Goal: Book appointment/travel/reservation

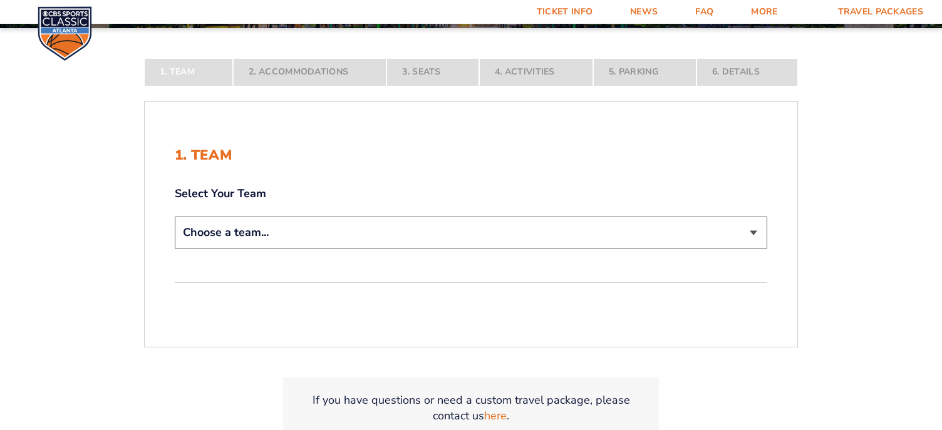
scroll to position [251, 0]
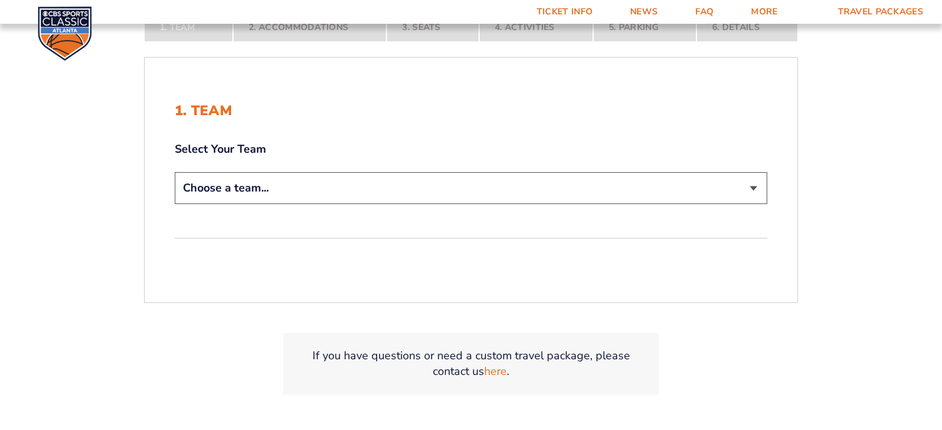
click at [217, 187] on select "Choose a team... [US_STATE] Wildcats [US_STATE] State Buckeyes [US_STATE] Tar H…" at bounding box center [471, 188] width 593 height 32
select select "12756"
click at [175, 172] on select "Choose a team... [US_STATE] Wildcats [US_STATE] State Buckeyes [US_STATE] Tar H…" at bounding box center [471, 188] width 593 height 32
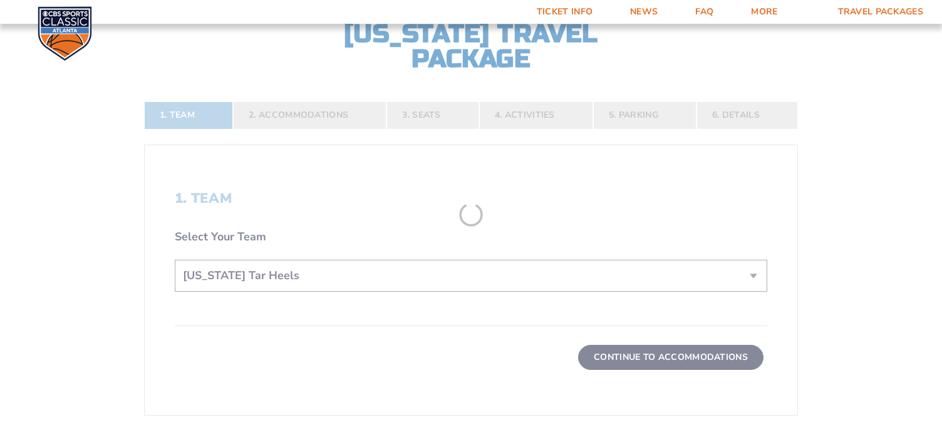
scroll to position [338, 0]
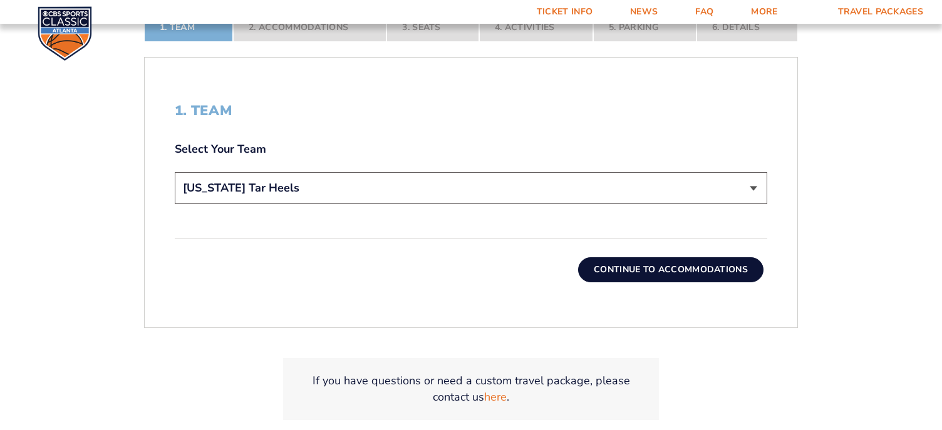
click at [659, 278] on button "Continue To Accommodations" at bounding box center [670, 270] width 185 height 25
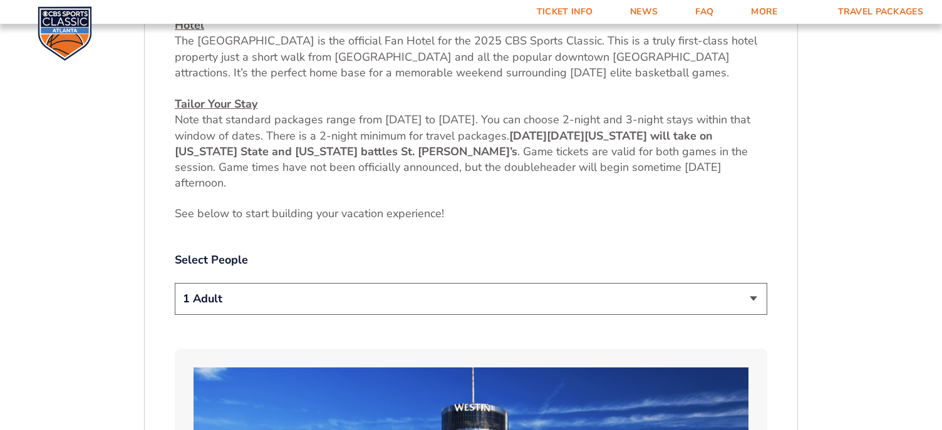
scroll to position [537, 0]
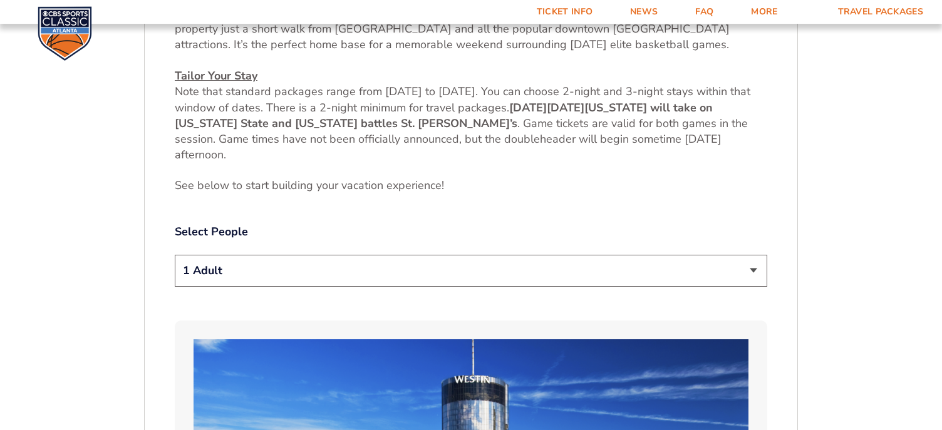
click at [213, 271] on select "1 Adult 2 Adults 3 Adults 4 Adults 2 Adults + 1 Child 2 Adults + 2 Children 2 A…" at bounding box center [471, 271] width 593 height 32
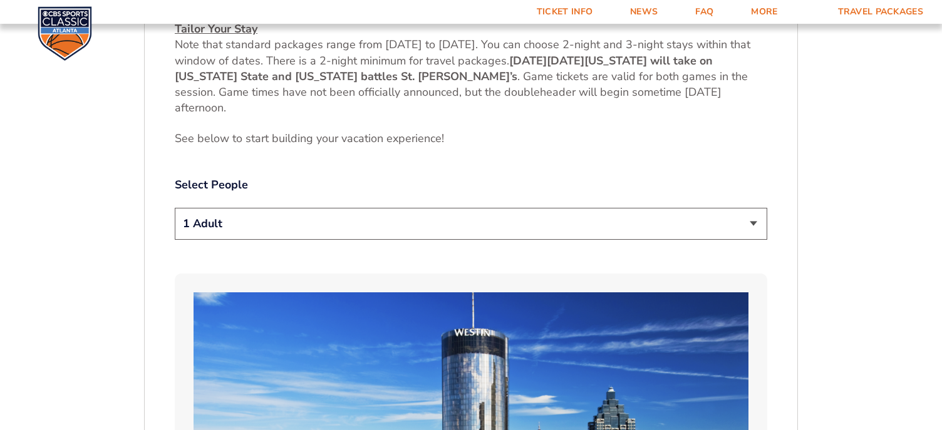
scroll to position [621, 0]
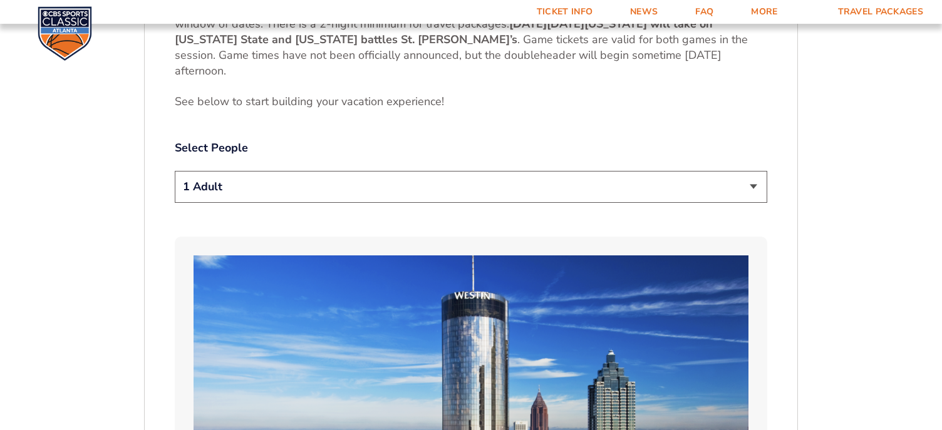
click at [274, 199] on select "1 Adult 2 Adults 3 Adults 4 Adults 2 Adults + 1 Child 2 Adults + 2 Children 2 A…" at bounding box center [471, 187] width 593 height 32
select select "2 Adults"
click at [175, 171] on select "1 Adult 2 Adults 3 Adults 4 Adults 2 Adults + 1 Child 2 Adults + 2 Children 2 A…" at bounding box center [471, 187] width 593 height 32
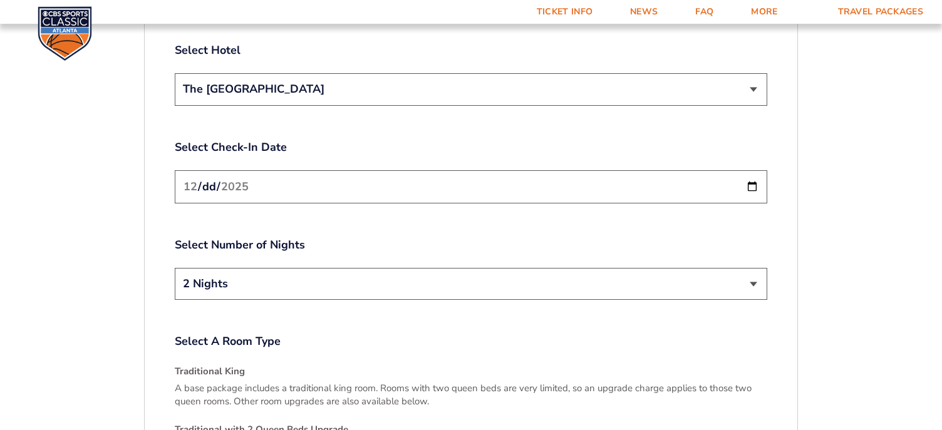
scroll to position [1539, 0]
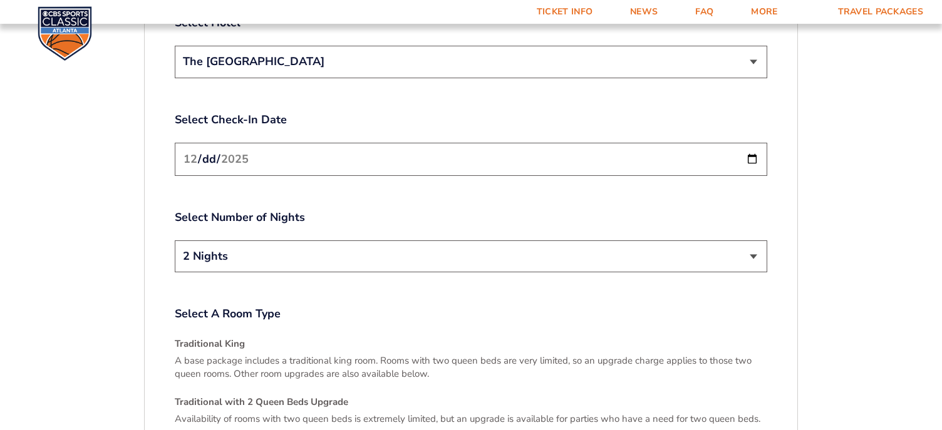
click at [224, 242] on select "2 Nights 3 Nights" at bounding box center [471, 257] width 593 height 32
click at [206, 242] on select "2 Nights 3 Nights" at bounding box center [471, 257] width 593 height 32
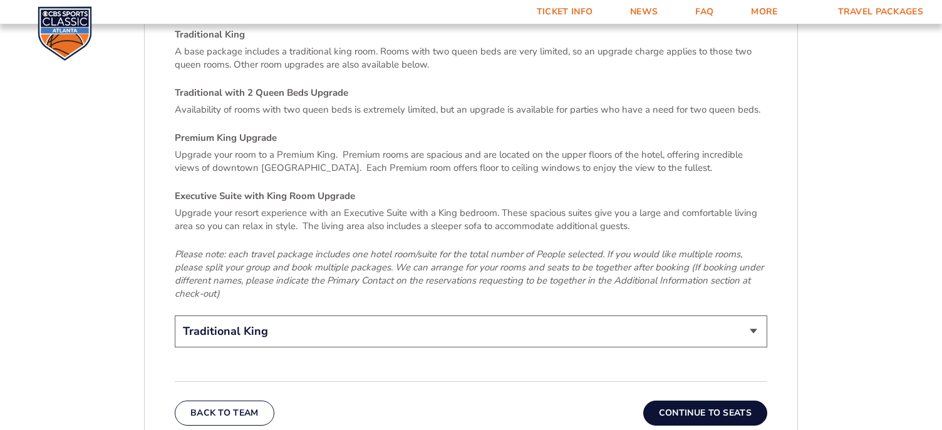
scroll to position [1874, 0]
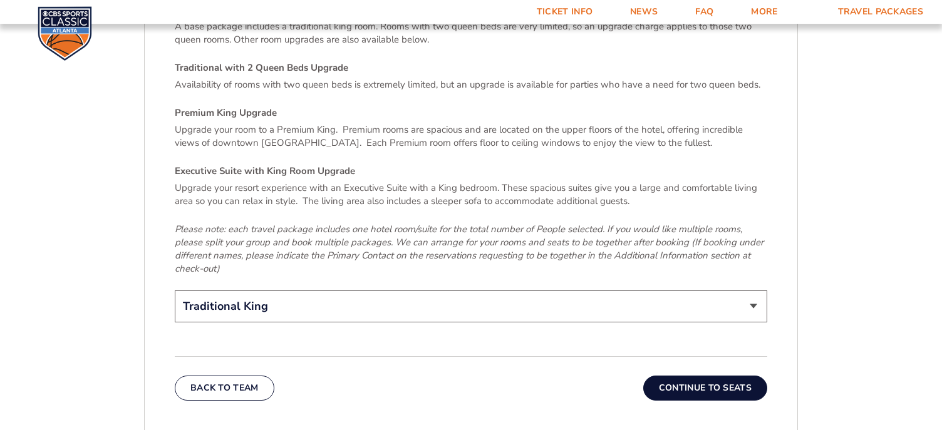
click at [257, 296] on select "Traditional King Traditional with 2 Queen Beds Upgrade (+$45 per night) Premium…" at bounding box center [471, 307] width 593 height 32
select select "Traditional with 2 Queen Beds Upgrade"
click at [175, 291] on select "Traditional King Traditional with 2 Queen Beds Upgrade (+$45 per night) Premium…" at bounding box center [471, 307] width 593 height 32
click at [695, 380] on button "Continue To Seats" at bounding box center [705, 388] width 124 height 25
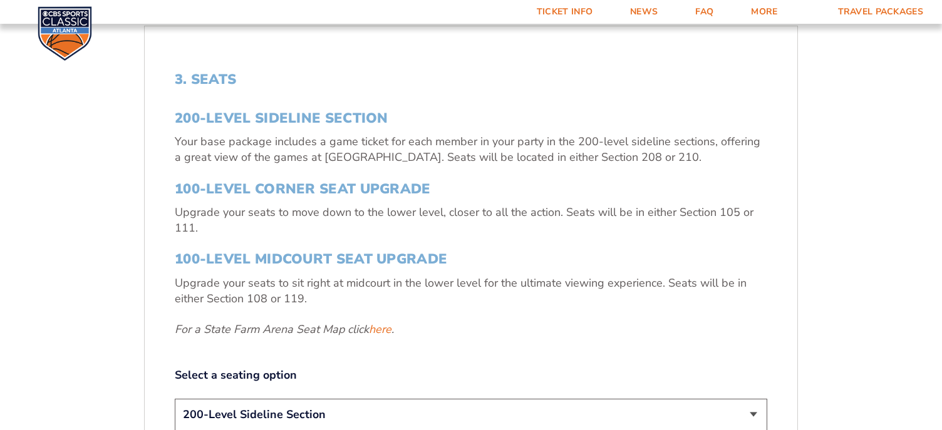
scroll to position [454, 0]
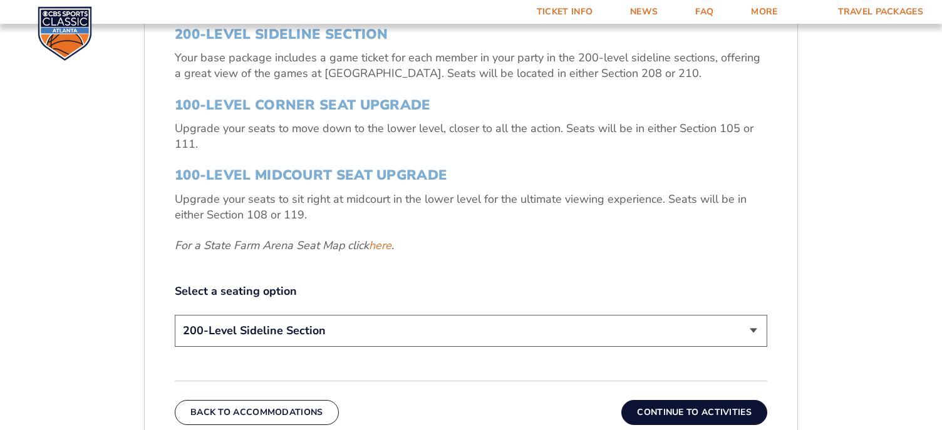
click at [211, 335] on select "200-Level Sideline Section 100-Level Corner Seat Upgrade (+$120 per person) 100…" at bounding box center [471, 331] width 593 height 32
click at [175, 315] on select "200-Level Sideline Section 100-Level Corner Seat Upgrade (+$120 per person) 100…" at bounding box center [471, 331] width 593 height 32
click at [664, 414] on button "Continue To Activities" at bounding box center [695, 412] width 146 height 25
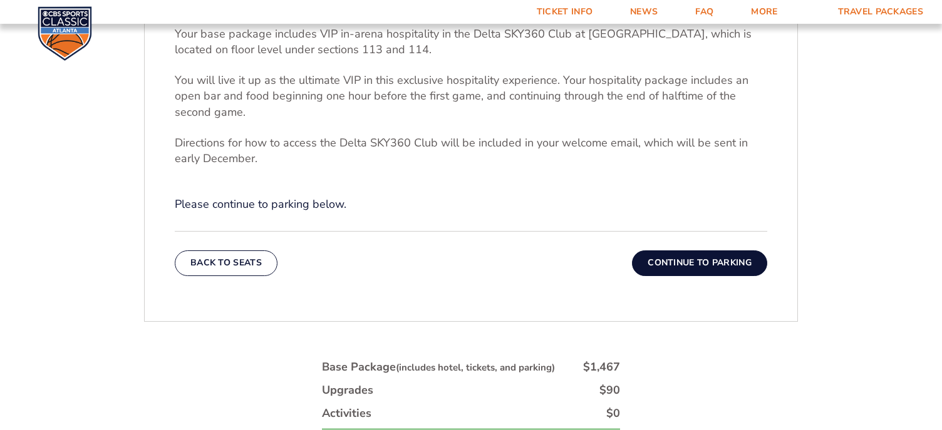
click at [704, 266] on button "Continue To Parking" at bounding box center [699, 263] width 135 height 25
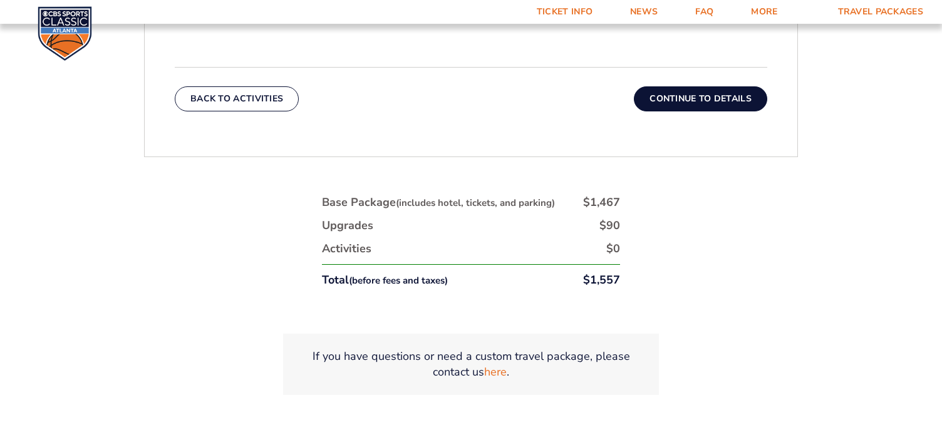
scroll to position [537, 0]
click at [690, 99] on button "Continue To Details" at bounding box center [700, 98] width 133 height 25
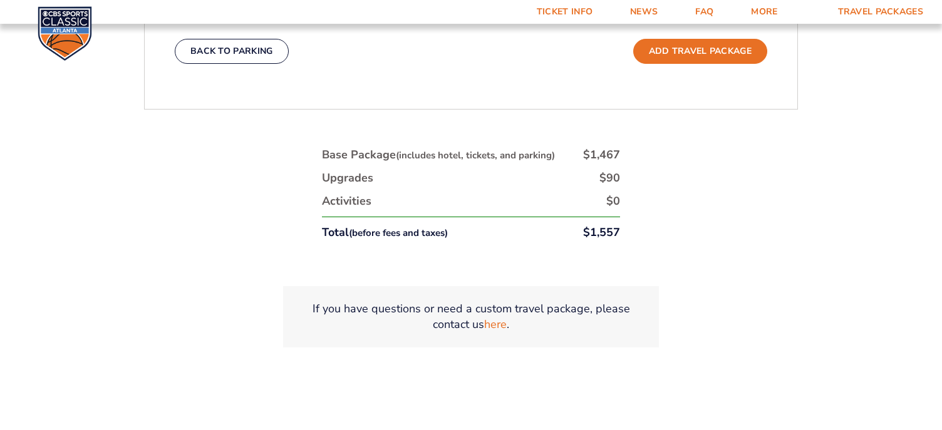
scroll to position [704, 0]
